Goal: Transaction & Acquisition: Register for event/course

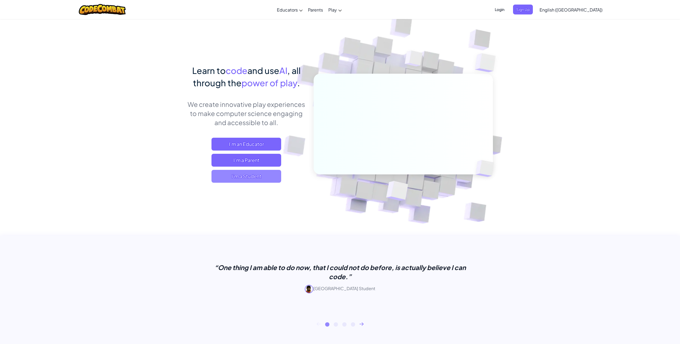
click at [255, 180] on span "I'm a Student" at bounding box center [247, 176] width 70 height 13
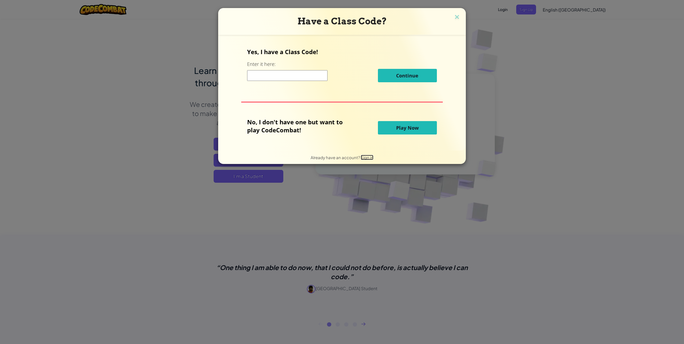
click at [366, 160] on div "Already have an account? Sign in" at bounding box center [342, 157] width 63 height 7
click at [365, 156] on span "Sign in" at bounding box center [367, 157] width 13 height 5
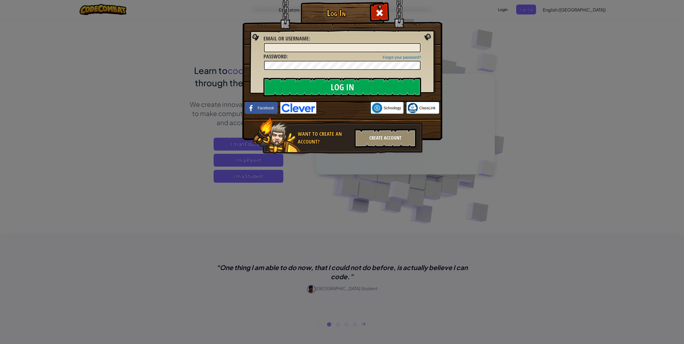
click at [385, 139] on div "Create Account" at bounding box center [386, 138] width 62 height 19
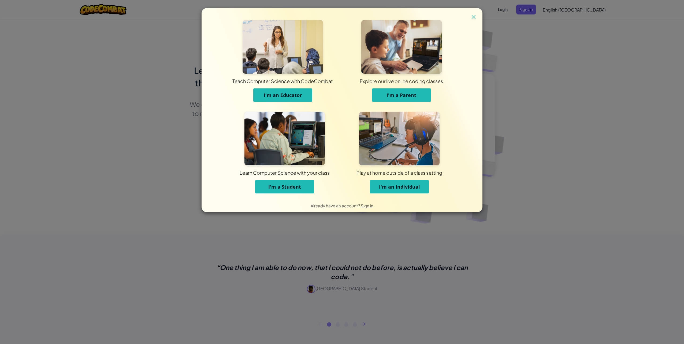
click at [287, 190] on button "I'm a Student" at bounding box center [284, 186] width 59 height 13
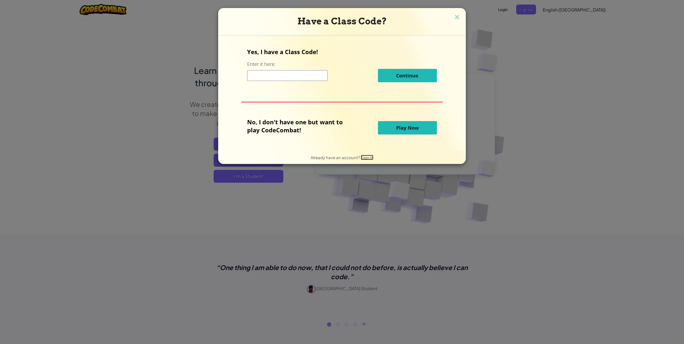
click at [363, 156] on span "Sign in" at bounding box center [367, 157] width 13 height 5
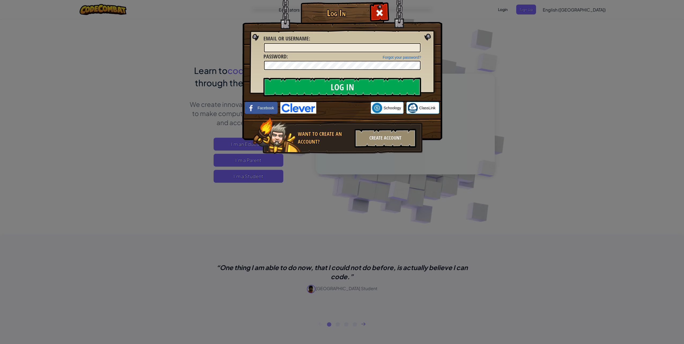
click at [301, 103] on img at bounding box center [298, 108] width 36 height 12
